Goal: Task Accomplishment & Management: Complete application form

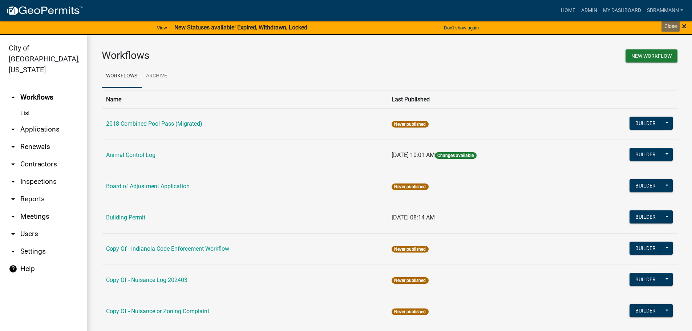
click at [685, 30] on span "×" at bounding box center [684, 26] width 5 height 10
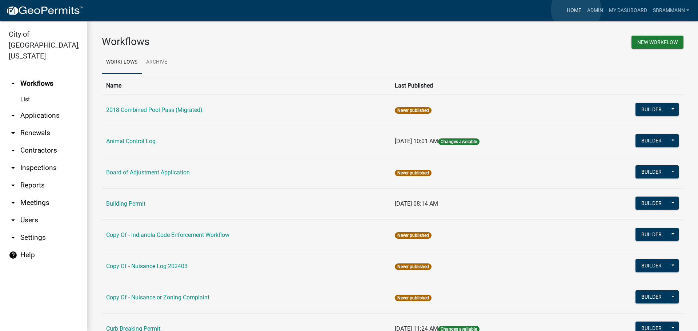
click at [576, 9] on link "Home" at bounding box center [574, 11] width 20 height 14
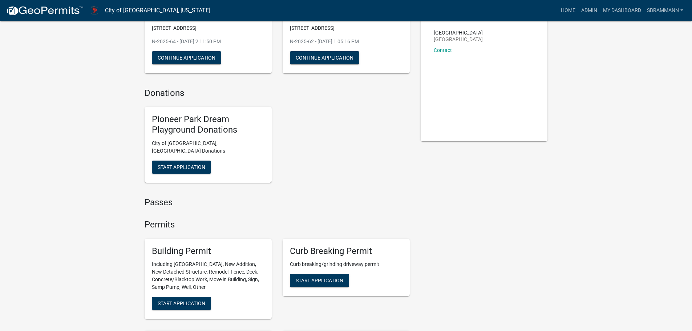
scroll to position [36, 0]
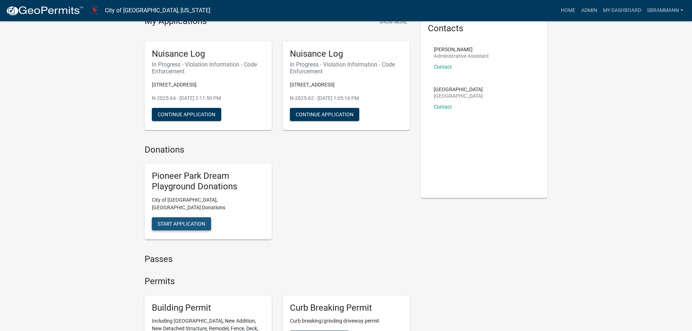
click at [195, 221] on span "Start Application" at bounding box center [182, 224] width 48 height 6
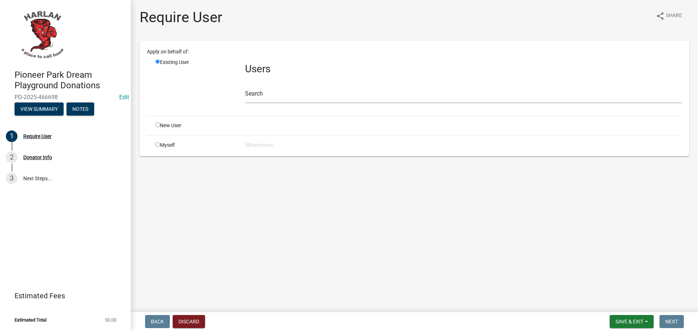
click at [157, 146] on input "radio" at bounding box center [157, 144] width 5 height 5
radio input "true"
radio input "false"
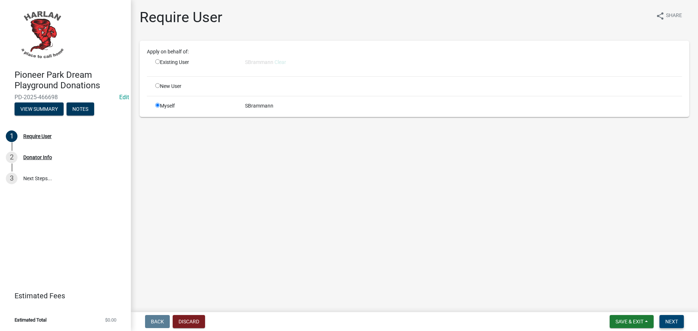
click at [671, 319] on span "Next" at bounding box center [671, 322] width 13 height 6
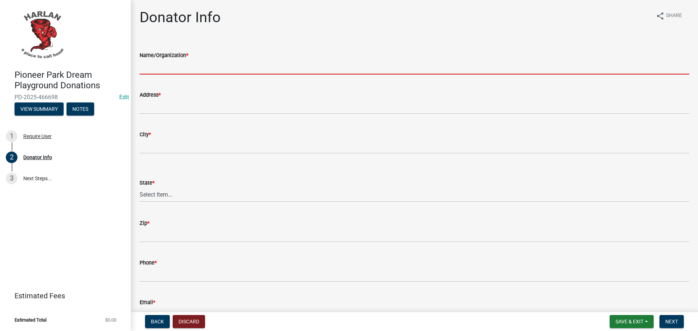
click at [205, 68] on input "Name/Organization *" at bounding box center [414, 67] width 549 height 15
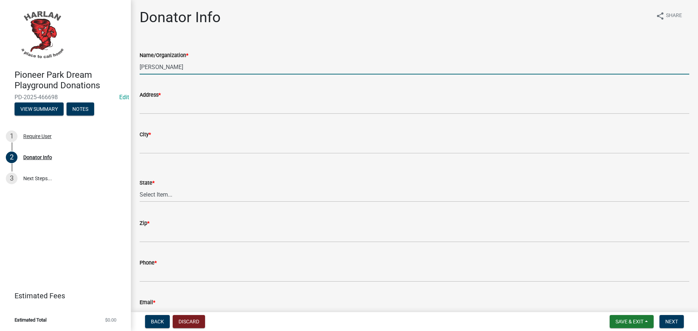
type input "[PERSON_NAME]"
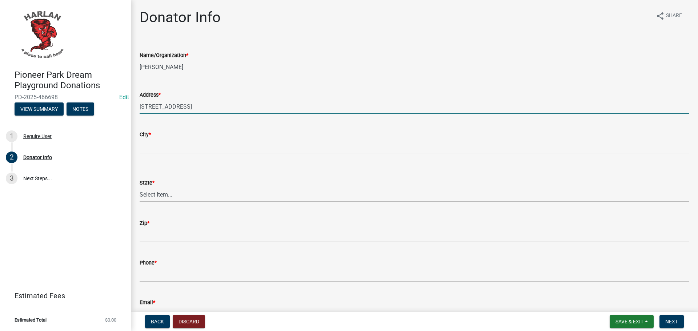
type input "[STREET_ADDRESS]"
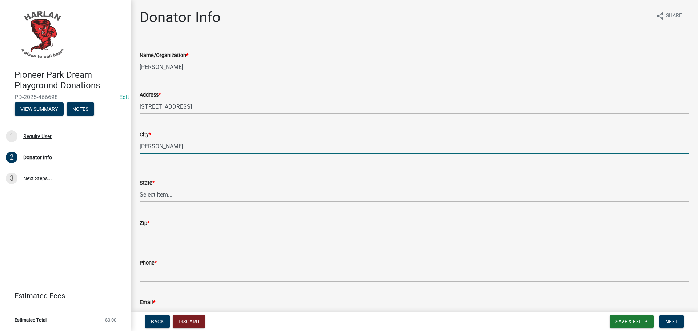
type input "[PERSON_NAME]"
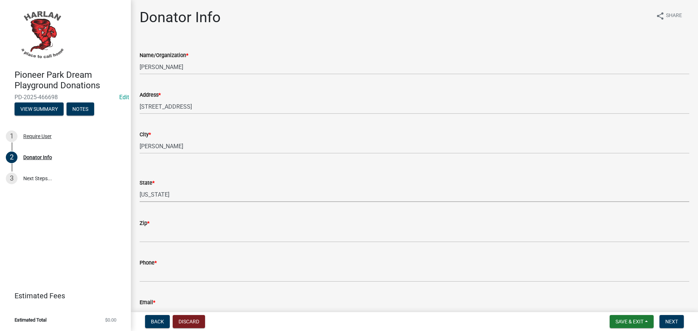
select select "IA"
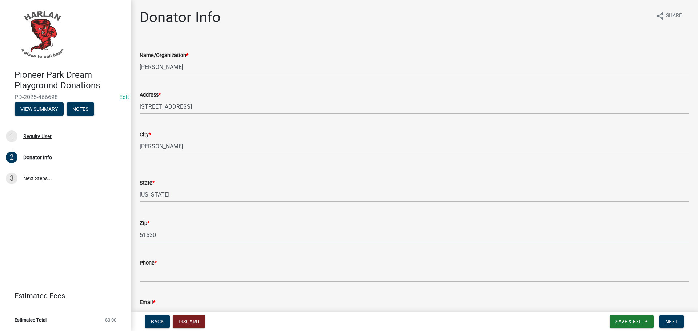
type input "51530"
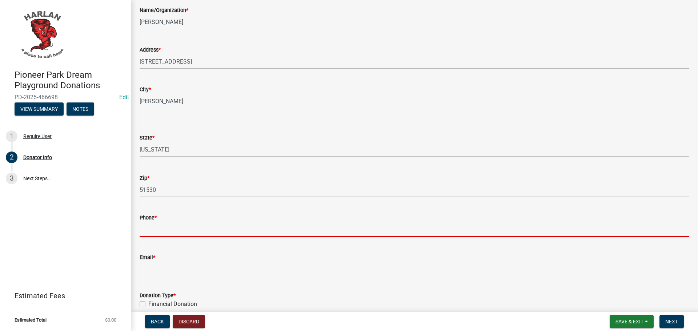
scroll to position [88, 0]
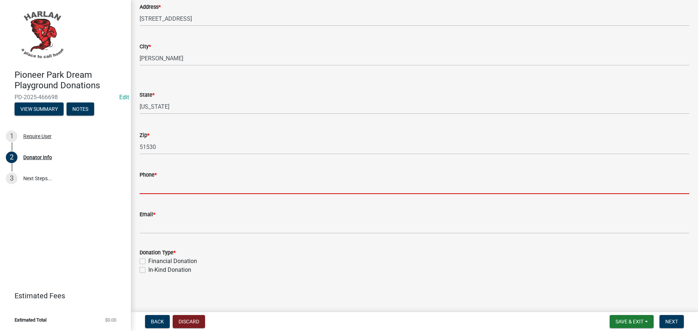
click at [163, 189] on input "Phone *" at bounding box center [414, 186] width 549 height 15
type input "7127555137"
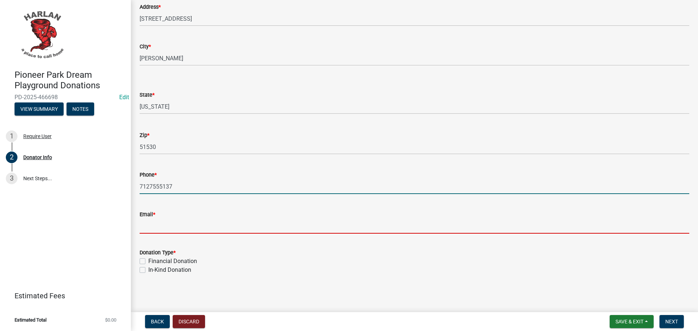
type input "[EMAIL_ADDRESS][DOMAIN_NAME]"
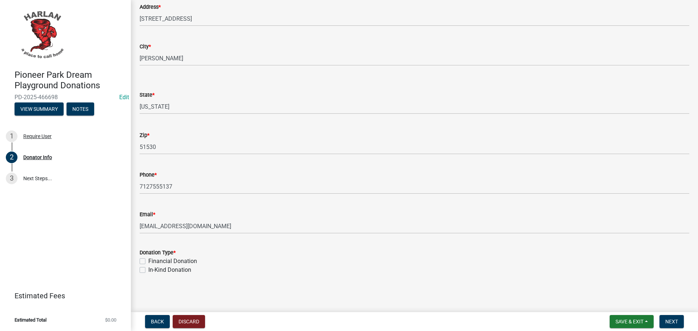
click at [148, 262] on label "Financial Donation" at bounding box center [172, 261] width 49 height 9
click at [148, 262] on input "Financial Donation" at bounding box center [150, 259] width 5 height 5
checkbox input "true"
checkbox input "false"
click at [672, 320] on span "Next" at bounding box center [671, 322] width 13 height 6
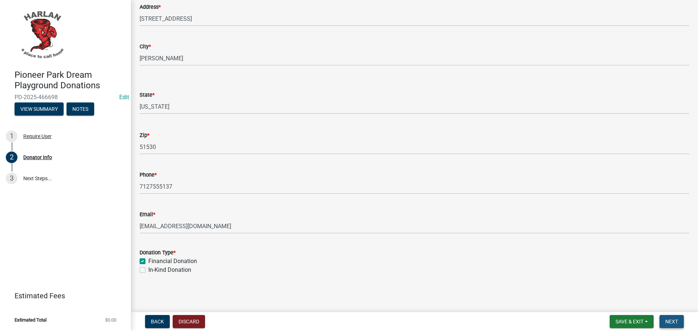
scroll to position [0, 0]
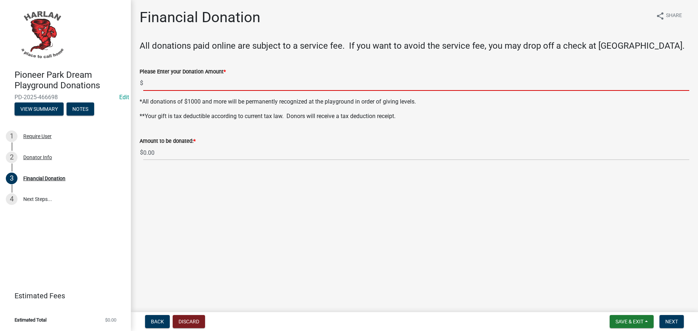
click at [150, 81] on input "text" at bounding box center [416, 83] width 546 height 15
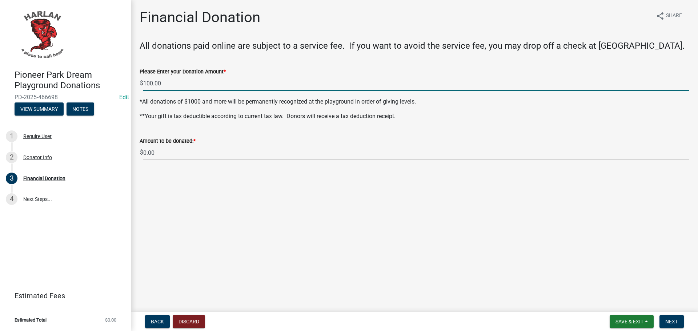
type input "100"
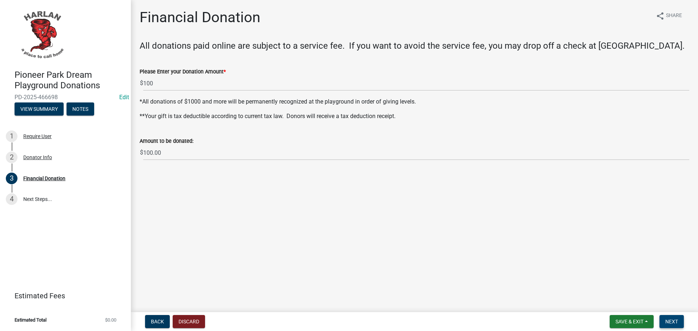
click at [670, 322] on span "Next" at bounding box center [671, 322] width 13 height 6
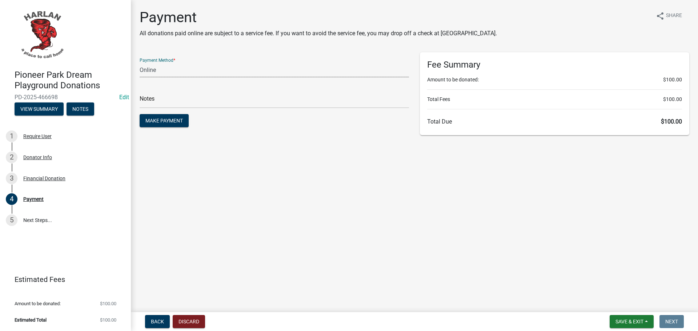
drag, startPoint x: 144, startPoint y: 71, endPoint x: 142, endPoint y: 77, distance: 6.0
click at [144, 71] on select "Credit Card POS Check Cash Online" at bounding box center [274, 70] width 269 height 15
select select "1: 0"
click at [140, 63] on select "Credit Card POS Check Cash Online" at bounding box center [274, 70] width 269 height 15
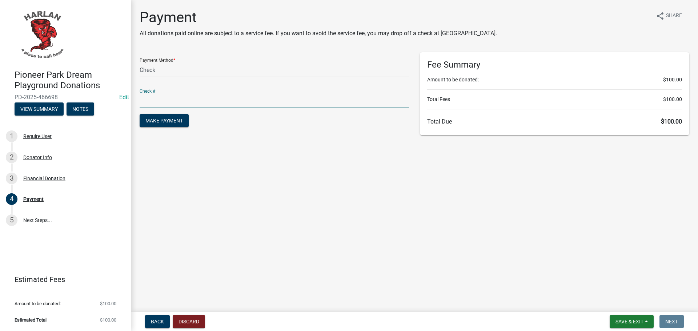
click at [144, 101] on input "text" at bounding box center [274, 100] width 269 height 15
type input "2131"
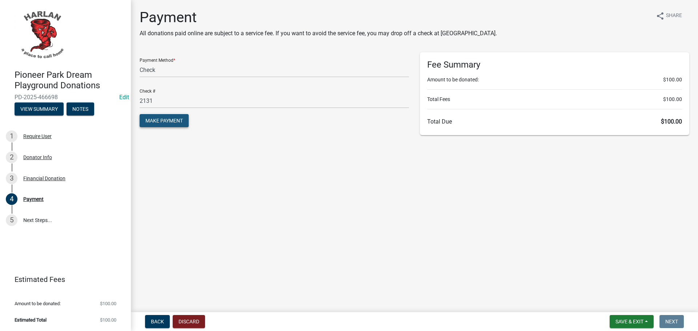
click at [166, 120] on span "Make Payment" at bounding box center [163, 121] width 37 height 6
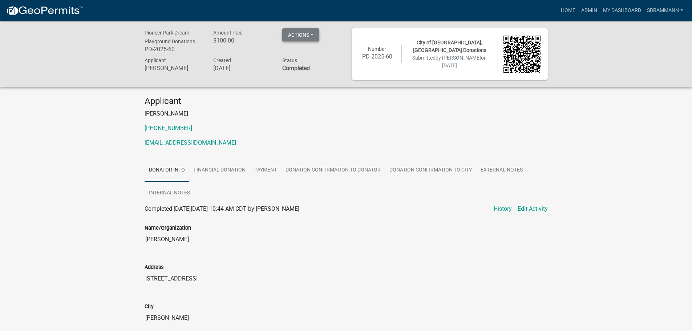
click at [305, 36] on button "Actions" at bounding box center [300, 34] width 37 height 13
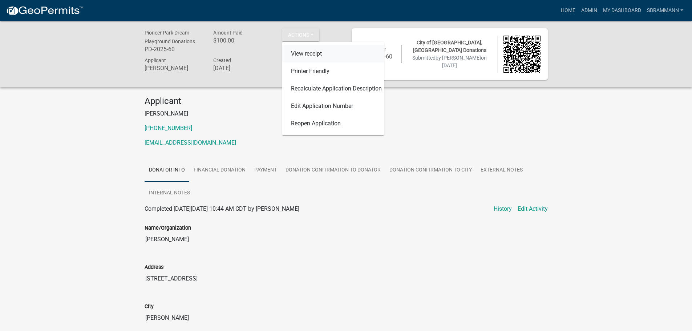
click at [306, 51] on link "View receipt" at bounding box center [333, 53] width 102 height 17
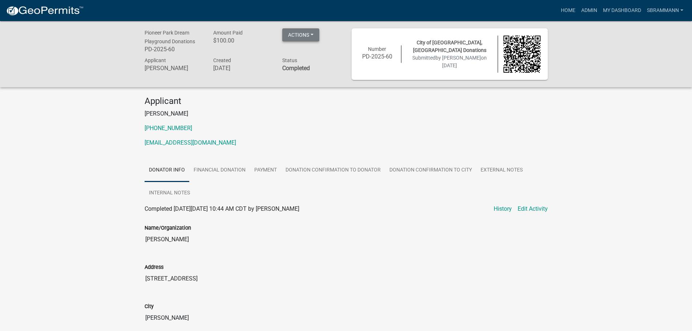
click at [297, 35] on button "Actions" at bounding box center [300, 34] width 37 height 13
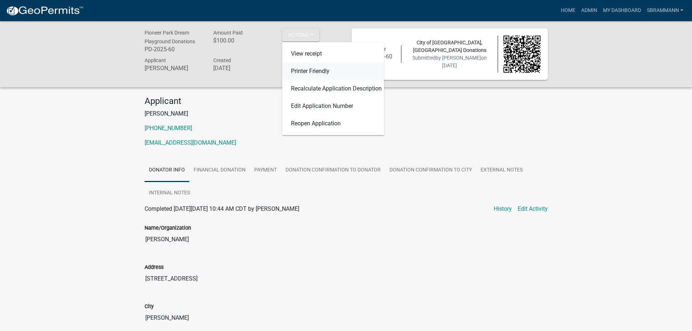
click at [299, 69] on link "Printer Friendly" at bounding box center [333, 71] width 102 height 17
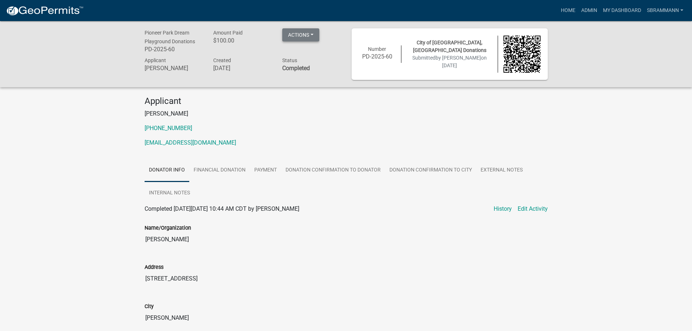
click at [299, 35] on button "Actions" at bounding box center [300, 34] width 37 height 13
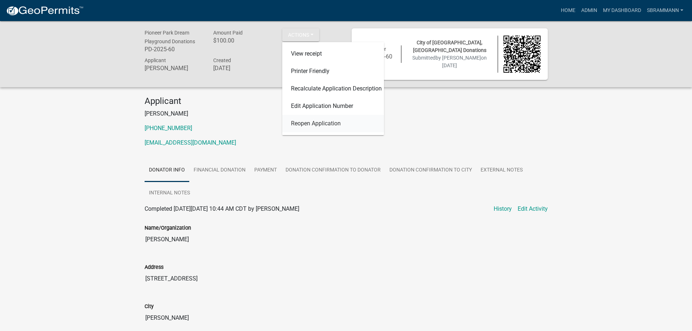
click at [309, 122] on link "Reopen Application" at bounding box center [333, 123] width 102 height 17
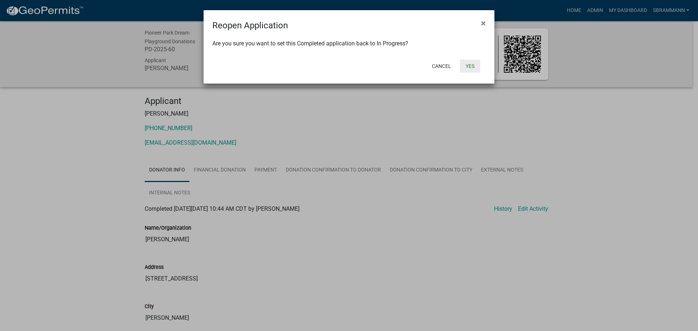
click at [470, 67] on button "Yes" at bounding box center [470, 66] width 20 height 13
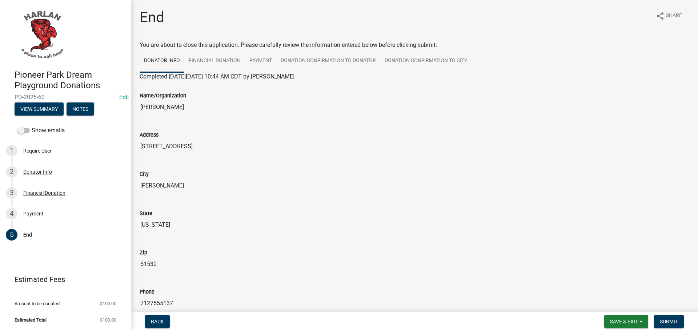
click at [175, 108] on input "[PERSON_NAME]" at bounding box center [414, 107] width 549 height 15
click at [35, 172] on div "Donator Info" at bounding box center [37, 171] width 29 height 5
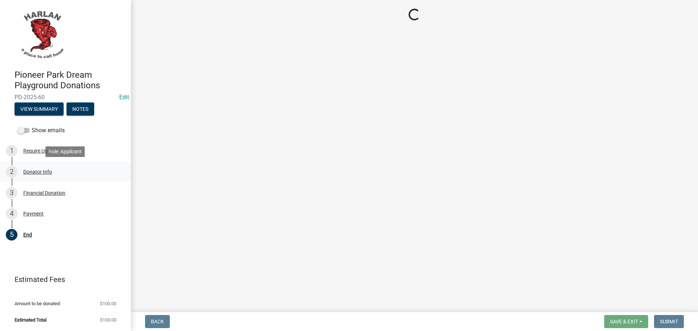
select select "IA"
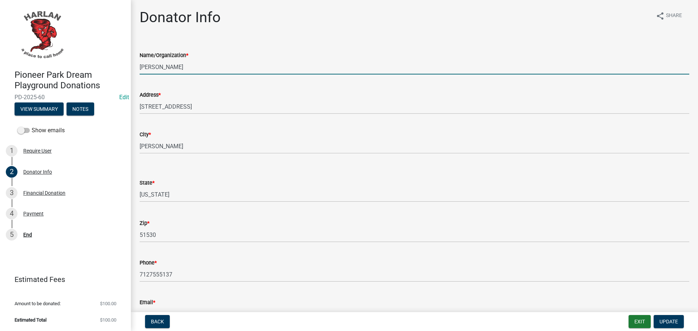
click at [183, 72] on input "[PERSON_NAME]" at bounding box center [414, 67] width 549 height 15
type input "[PERSON_NAME] in Memory of [PERSON_NAME] & [US_STATE][PERSON_NAME]"
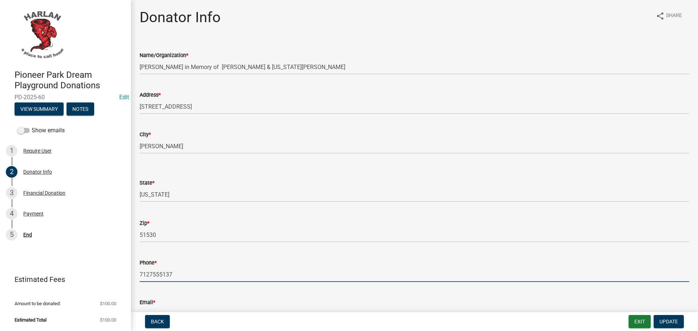
click at [177, 275] on input "7127555137" at bounding box center [414, 274] width 549 height 15
drag, startPoint x: 177, startPoint y: 275, endPoint x: 136, endPoint y: 274, distance: 40.7
click at [136, 274] on div "Phone * [PHONE_NUMBER]" at bounding box center [414, 265] width 560 height 34
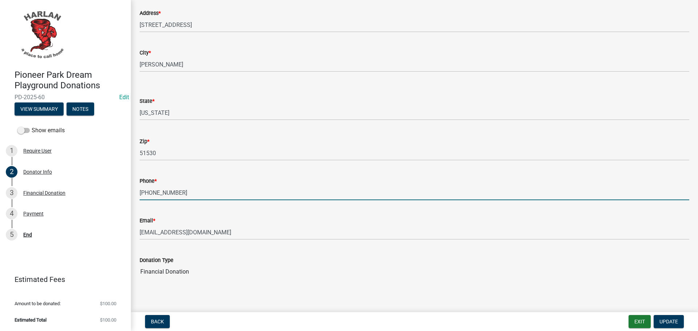
scroll to position [86, 0]
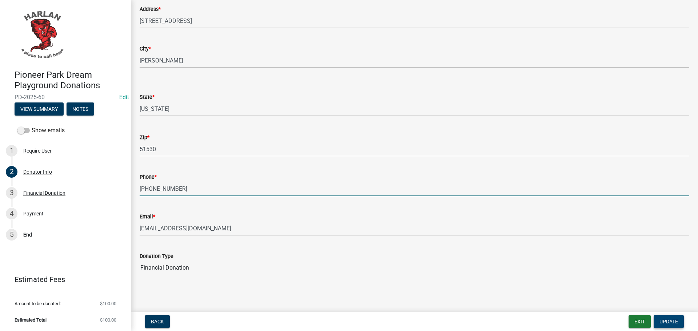
type input "[PHONE_NUMBER]"
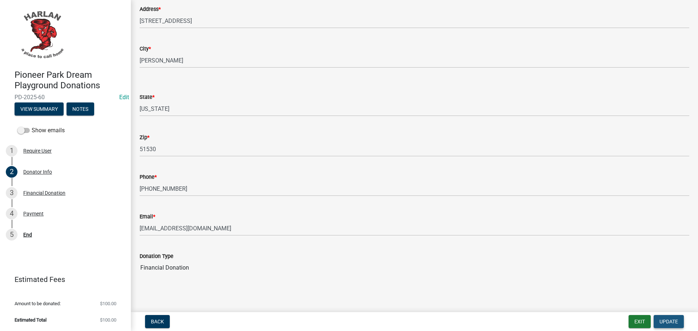
click at [671, 319] on span "Update" at bounding box center [668, 322] width 19 height 6
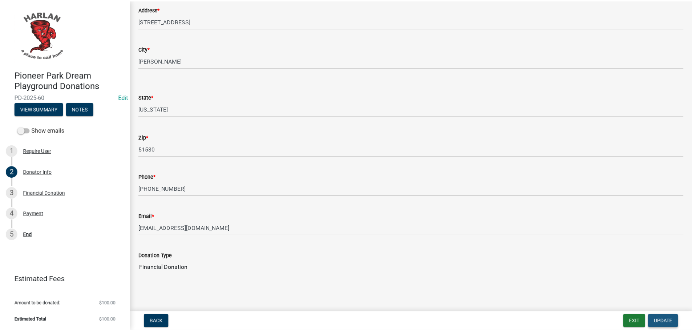
scroll to position [0, 0]
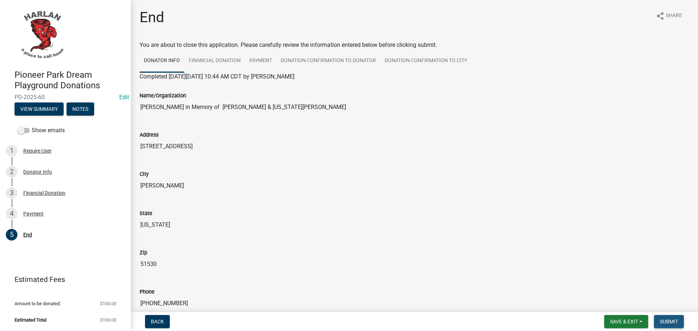
click at [666, 321] on span "Submit" at bounding box center [669, 322] width 18 height 6
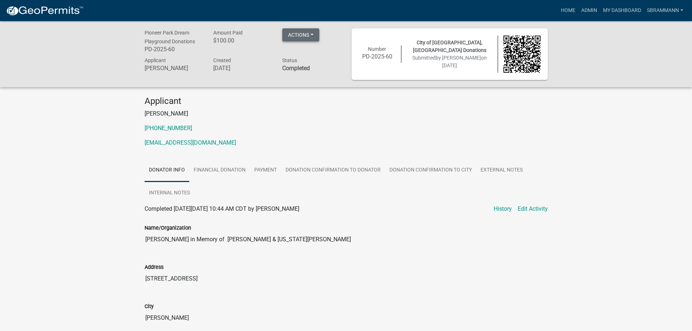
click at [296, 37] on button "Actions" at bounding box center [300, 34] width 37 height 13
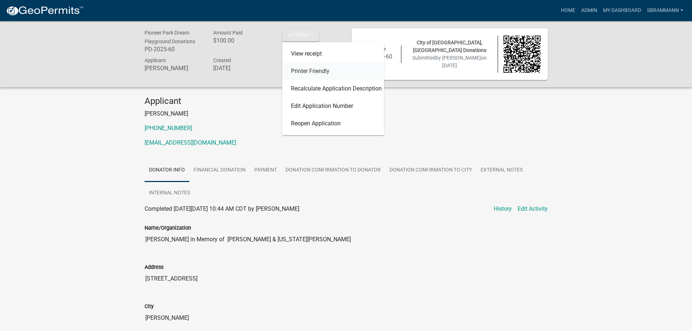
click at [305, 71] on link "Printer Friendly" at bounding box center [333, 71] width 102 height 17
